Goal: Complete application form

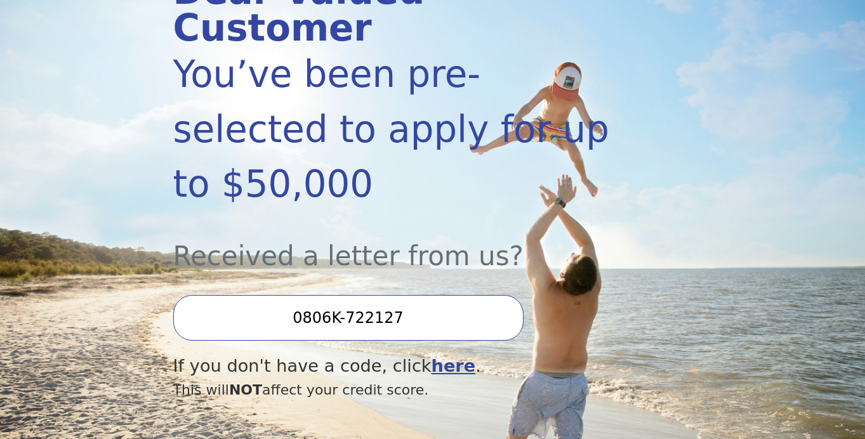
scroll to position [229, 0]
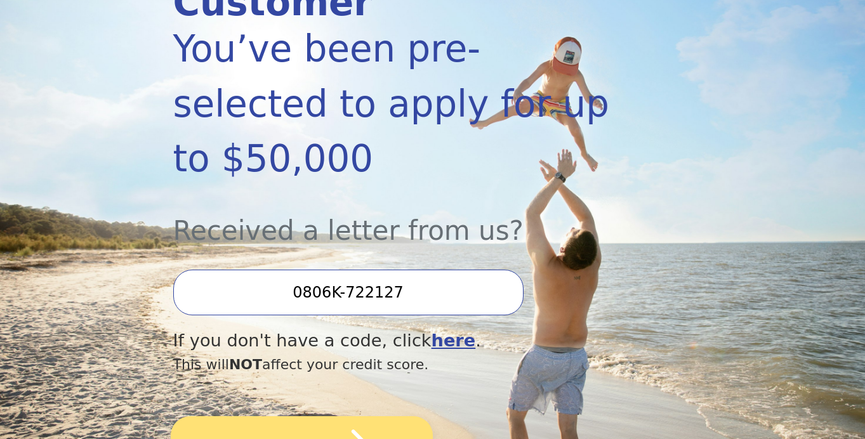
click at [218, 416] on button "SUBMIT" at bounding box center [302, 446] width 262 height 60
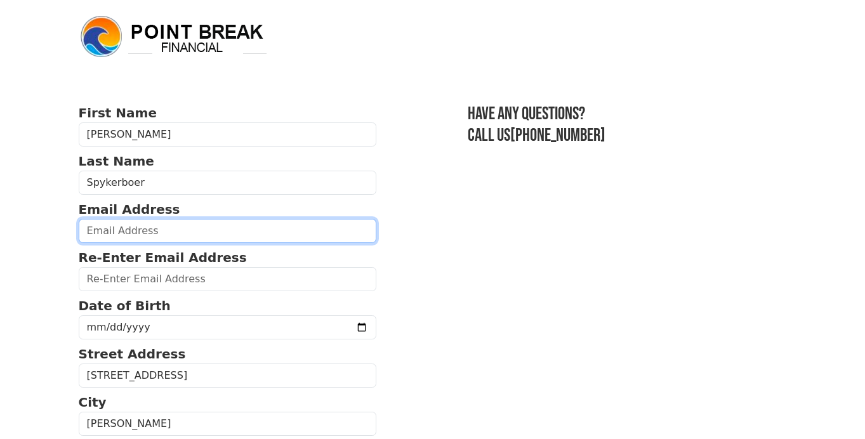
click at [135, 230] on input "email" at bounding box center [228, 231] width 298 height 24
type input "[EMAIL_ADDRESS][DOMAIN_NAME]"
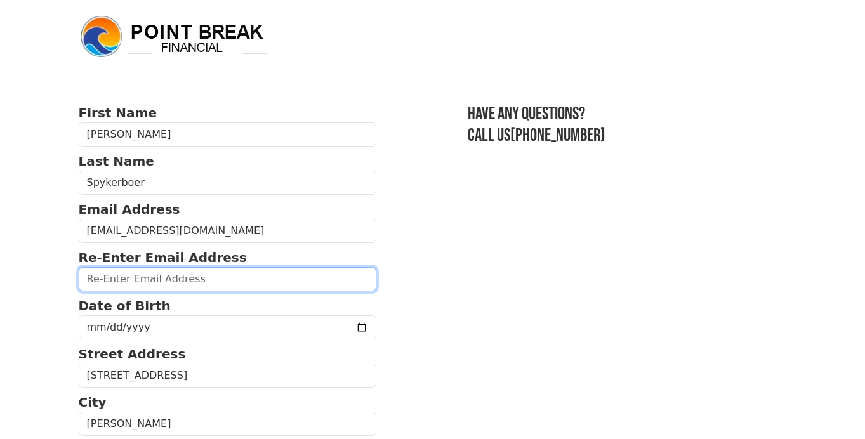
type input "S"
type input "[EMAIL_ADDRESS][DOMAIN_NAME]"
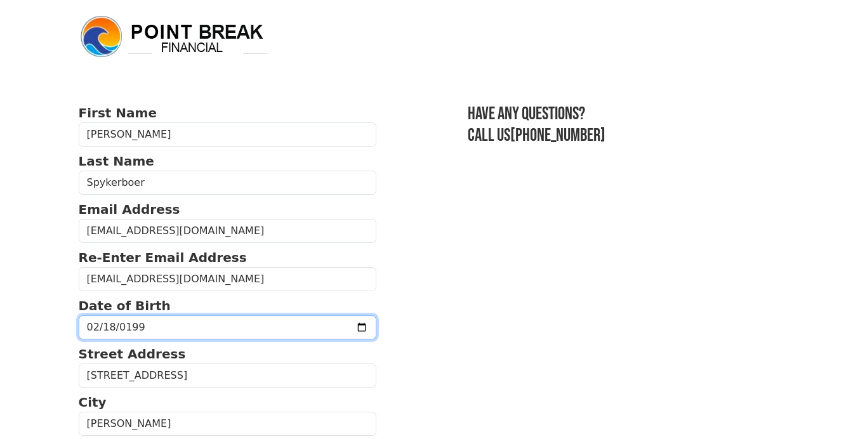
type input "[DATE]"
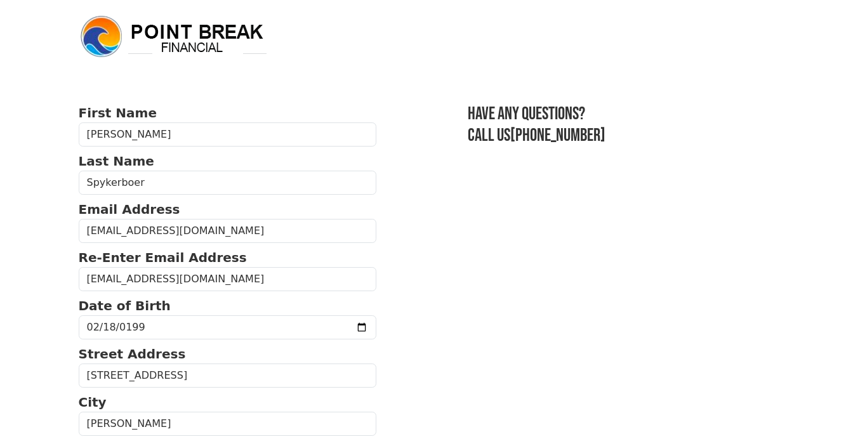
scroll to position [253, 0]
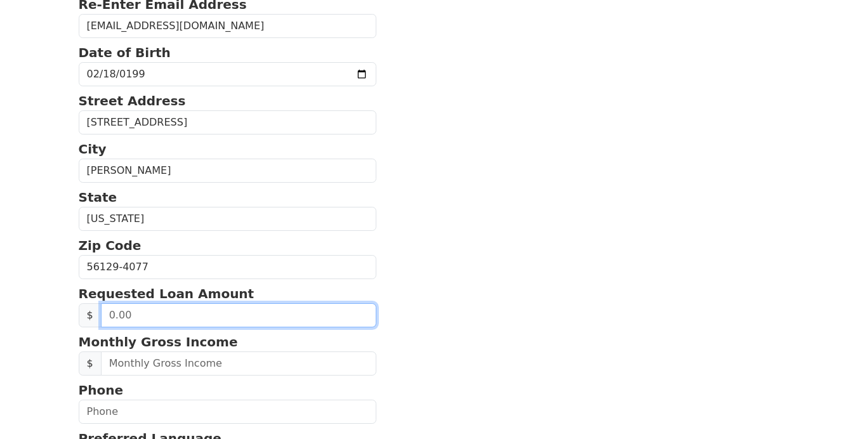
click at [213, 310] on input "text" at bounding box center [239, 315] width 276 height 24
type input "25,000.00"
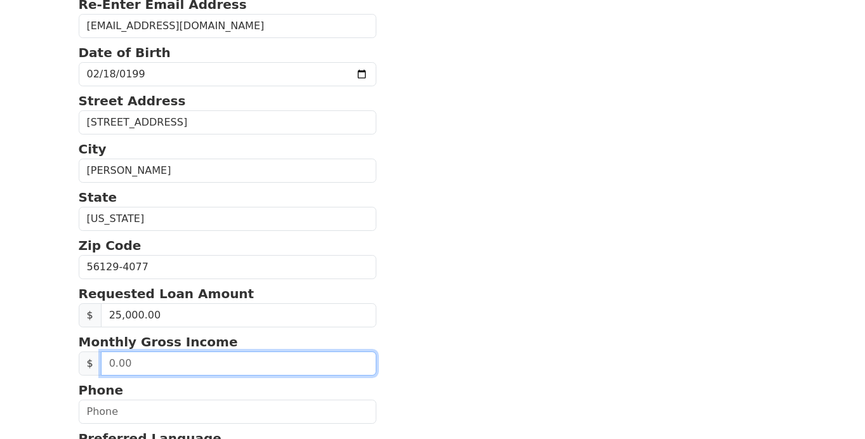
click at [243, 361] on input "text" at bounding box center [239, 364] width 276 height 24
type input "1.00"
type input "2,000.00"
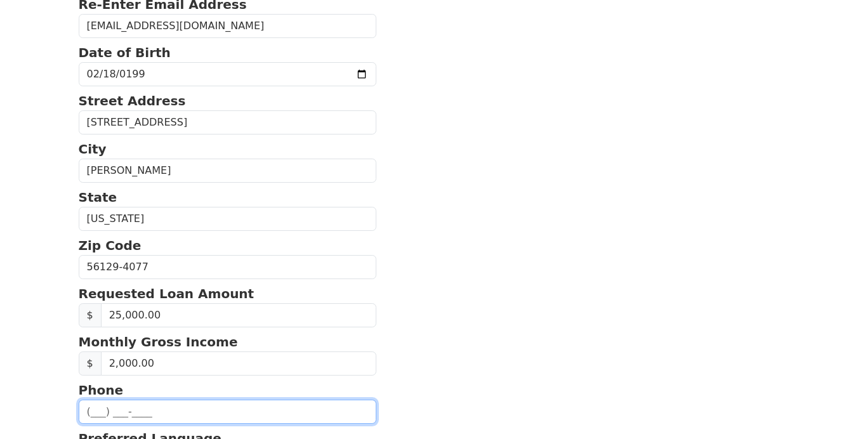
click at [163, 416] on input "text" at bounding box center [228, 412] width 298 height 24
type input "[PHONE_NUMBER]"
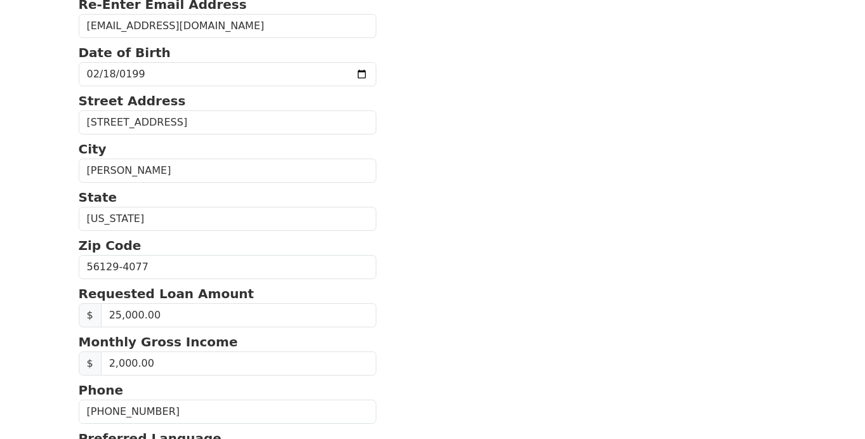
scroll to position [488, 0]
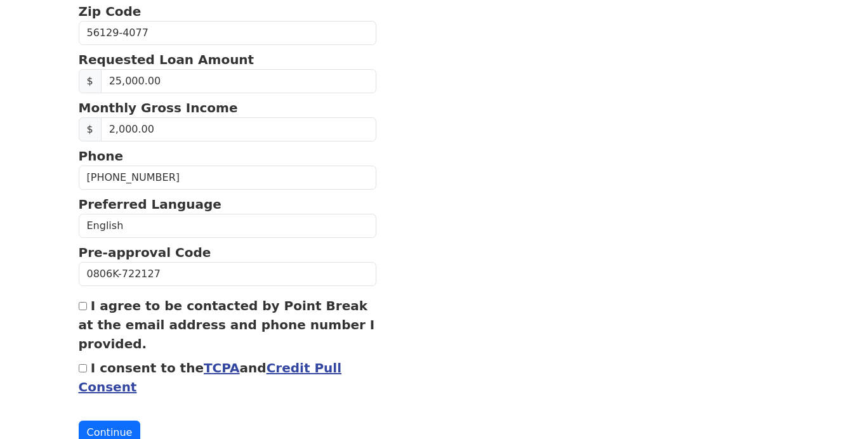
click at [81, 309] on label "I agree to be contacted by Point Break at the email address and phone number I …" at bounding box center [227, 324] width 296 height 53
click at [81, 309] on input "I agree to be contacted by Point Break at the email address and phone number I …" at bounding box center [83, 306] width 8 height 8
click at [81, 308] on label "I agree to be contacted by Point Break at the email address and phone number I …" at bounding box center [227, 324] width 296 height 53
click at [81, 308] on input "I agree to be contacted by Point Break at the email address and phone number I …" at bounding box center [83, 306] width 8 height 8
click at [81, 302] on input "I agree to be contacted by Point Break at the email address and phone number I …" at bounding box center [83, 306] width 8 height 8
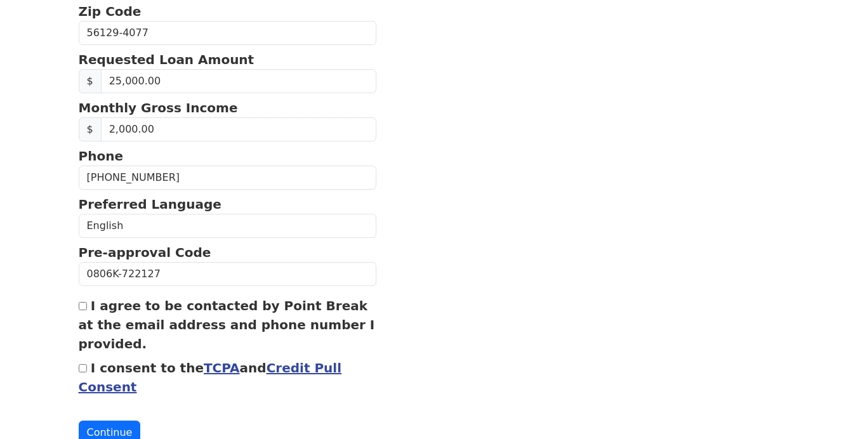
checkbox input "true"
